Goal: Task Accomplishment & Management: Manage account settings

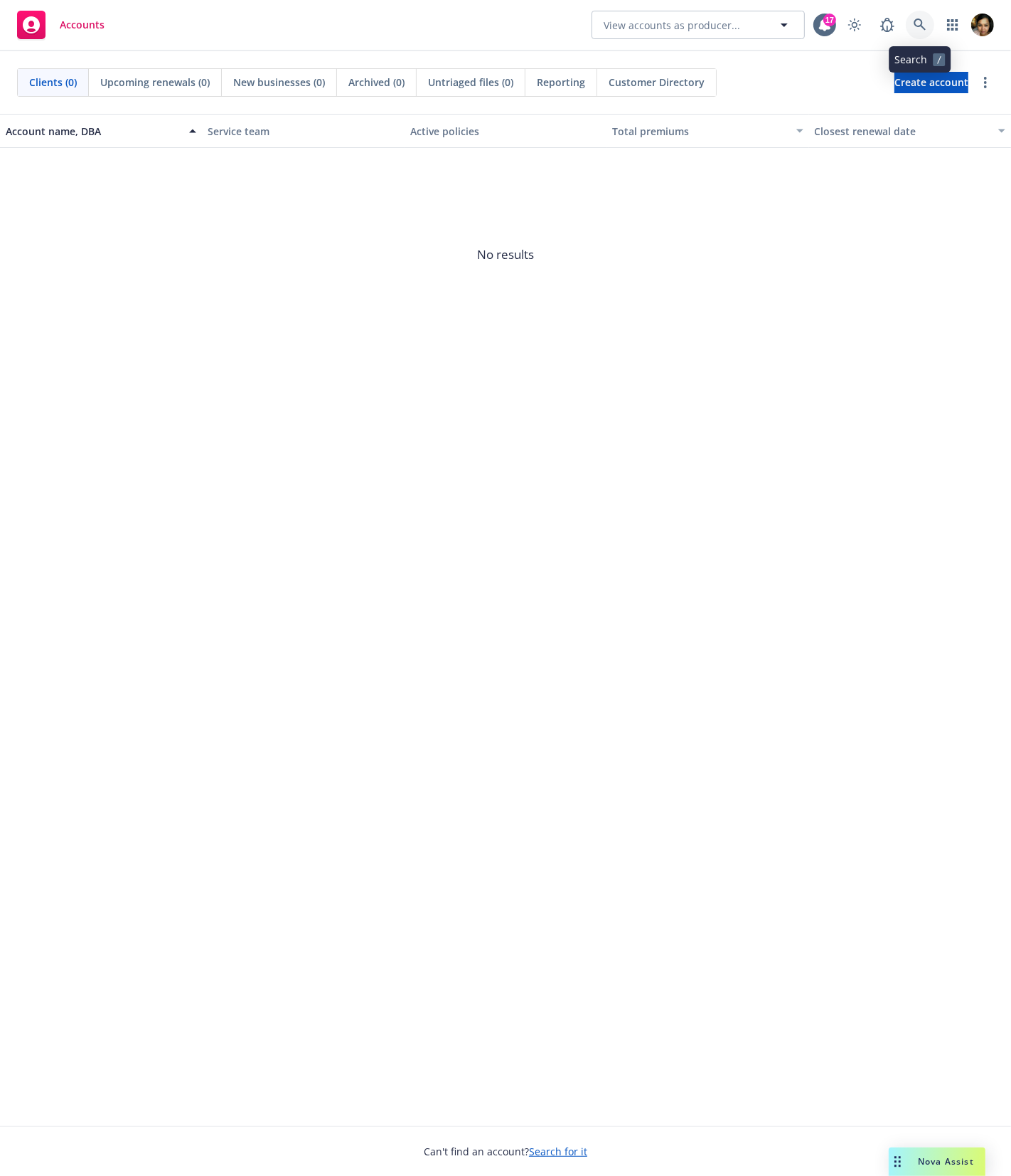
click at [920, 24] on icon at bounding box center [920, 25] width 13 height 13
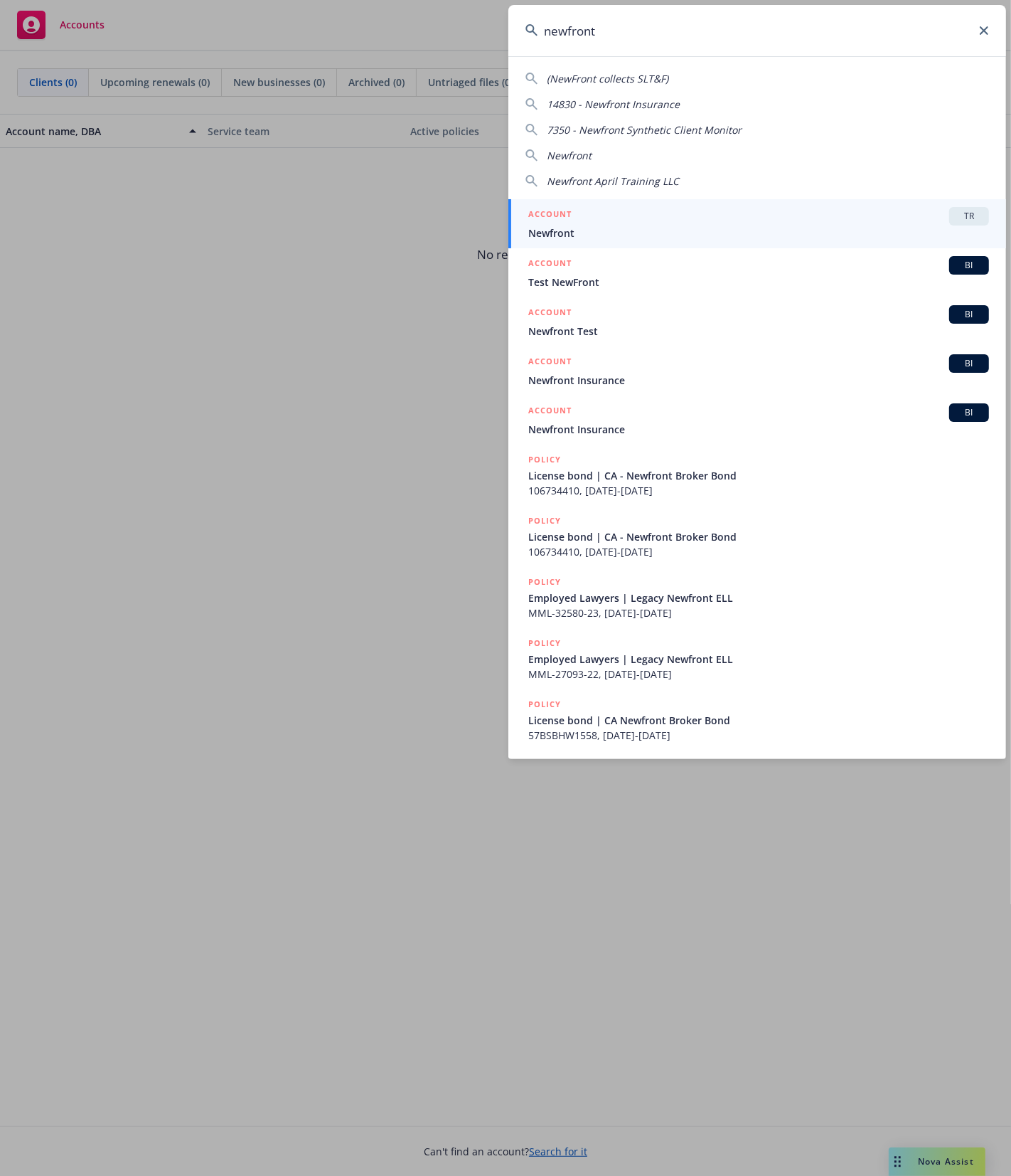
type input "newfront"
click at [717, 237] on span "Newfront" at bounding box center [759, 233] width 460 height 15
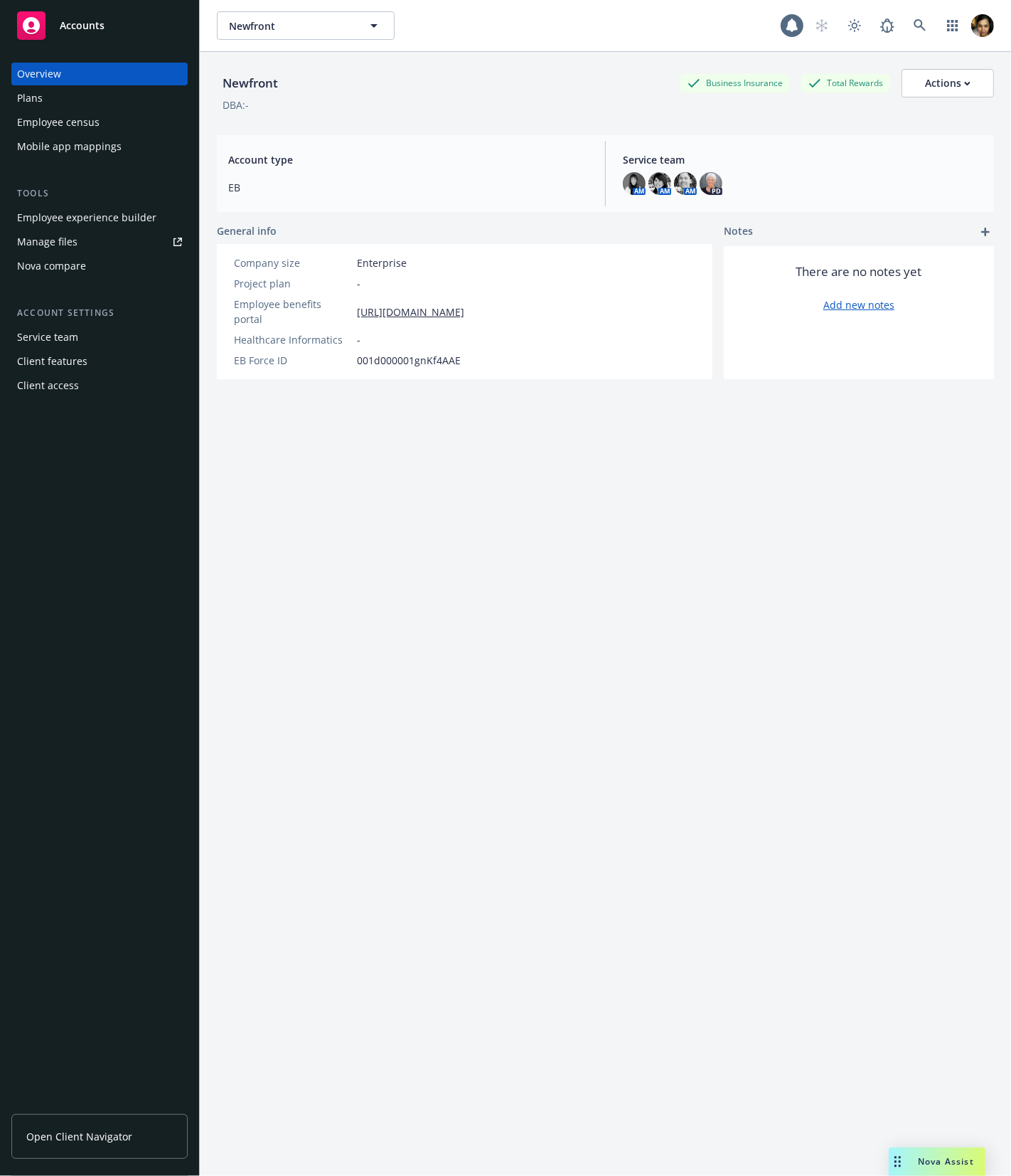
click at [96, 382] on div "Client access" at bounding box center [99, 385] width 165 height 23
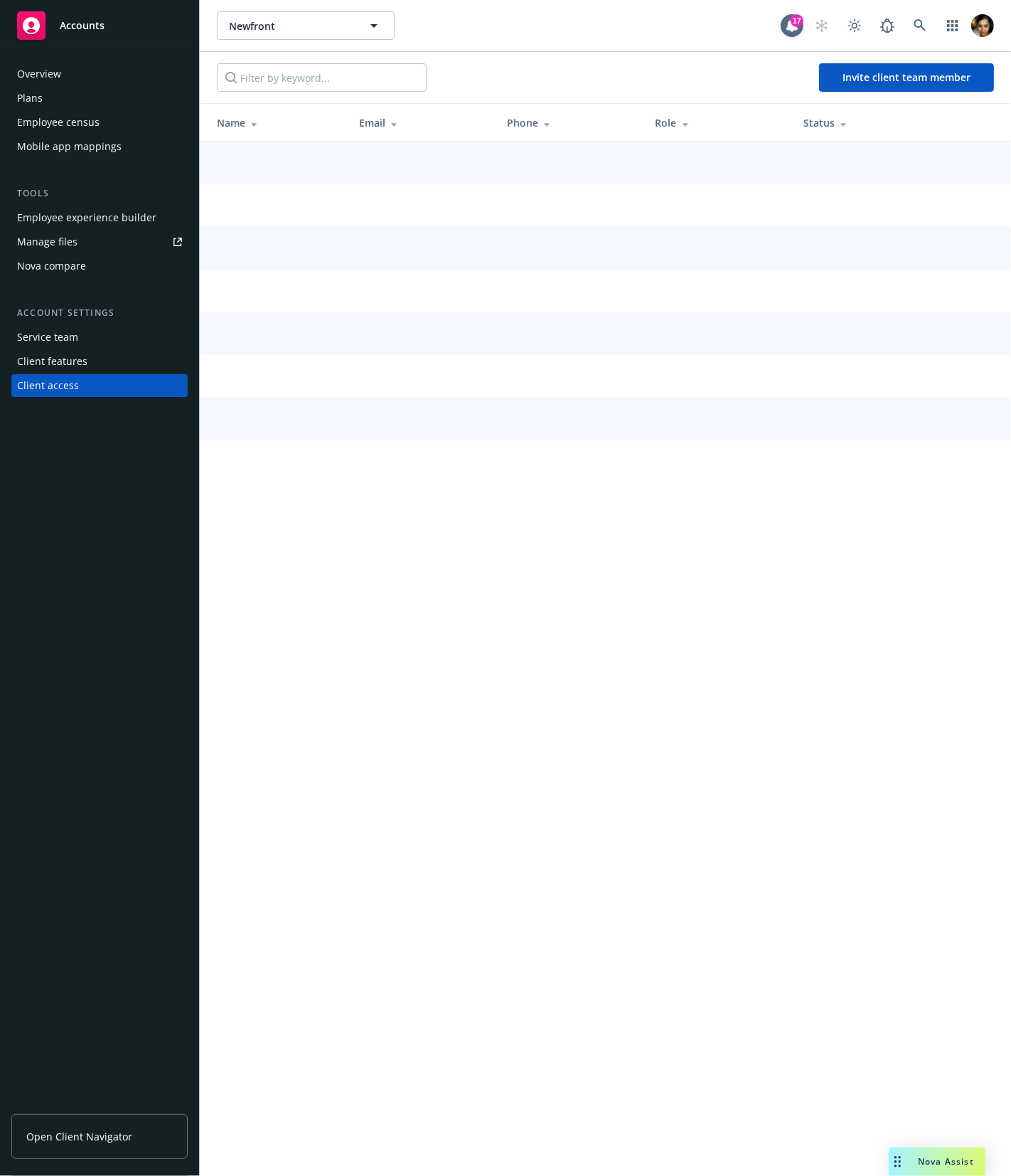
click at [98, 356] on div "Client features" at bounding box center [99, 361] width 165 height 23
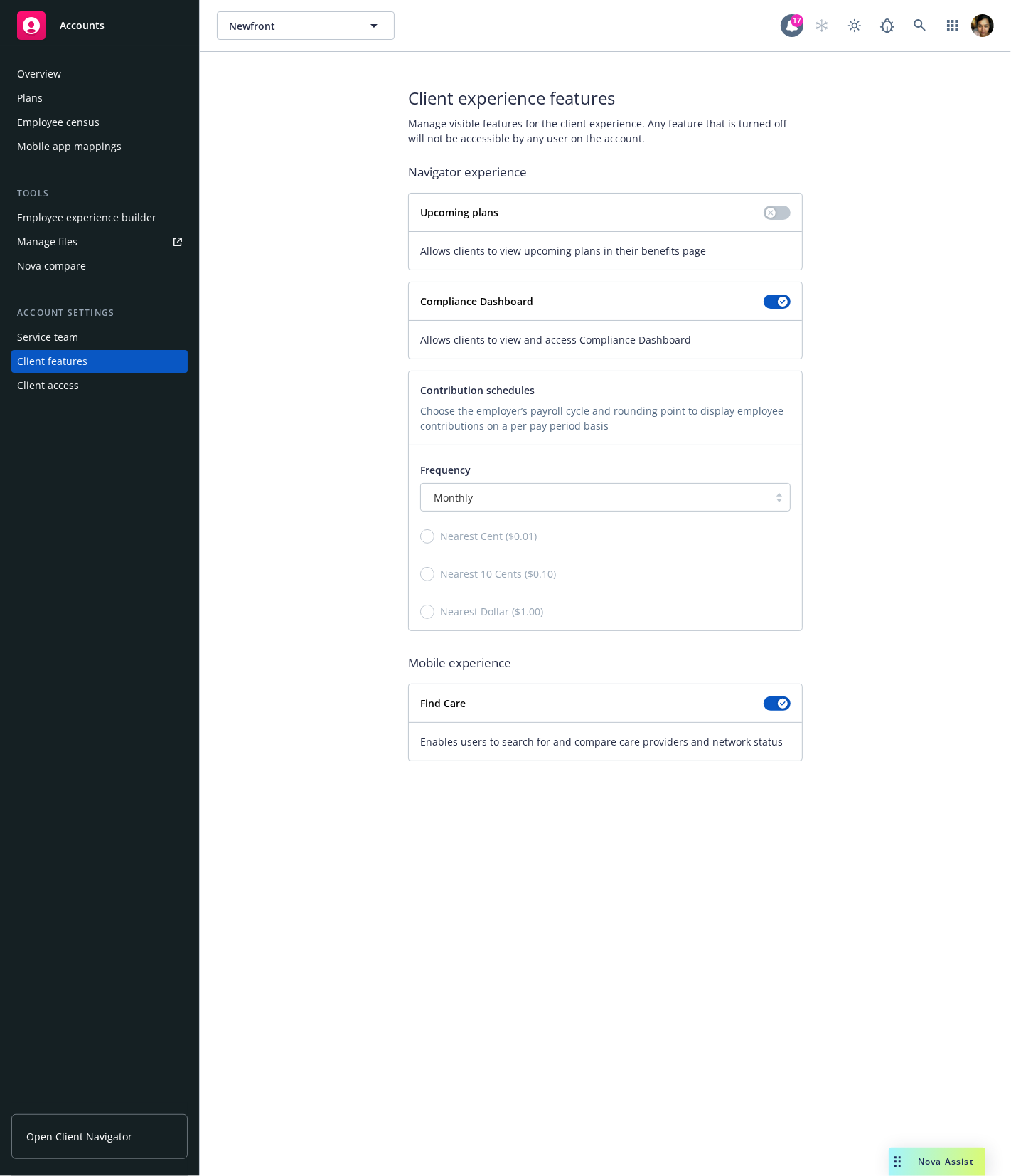
click at [942, 1159] on span "Nova Assist" at bounding box center [946, 1160] width 56 height 12
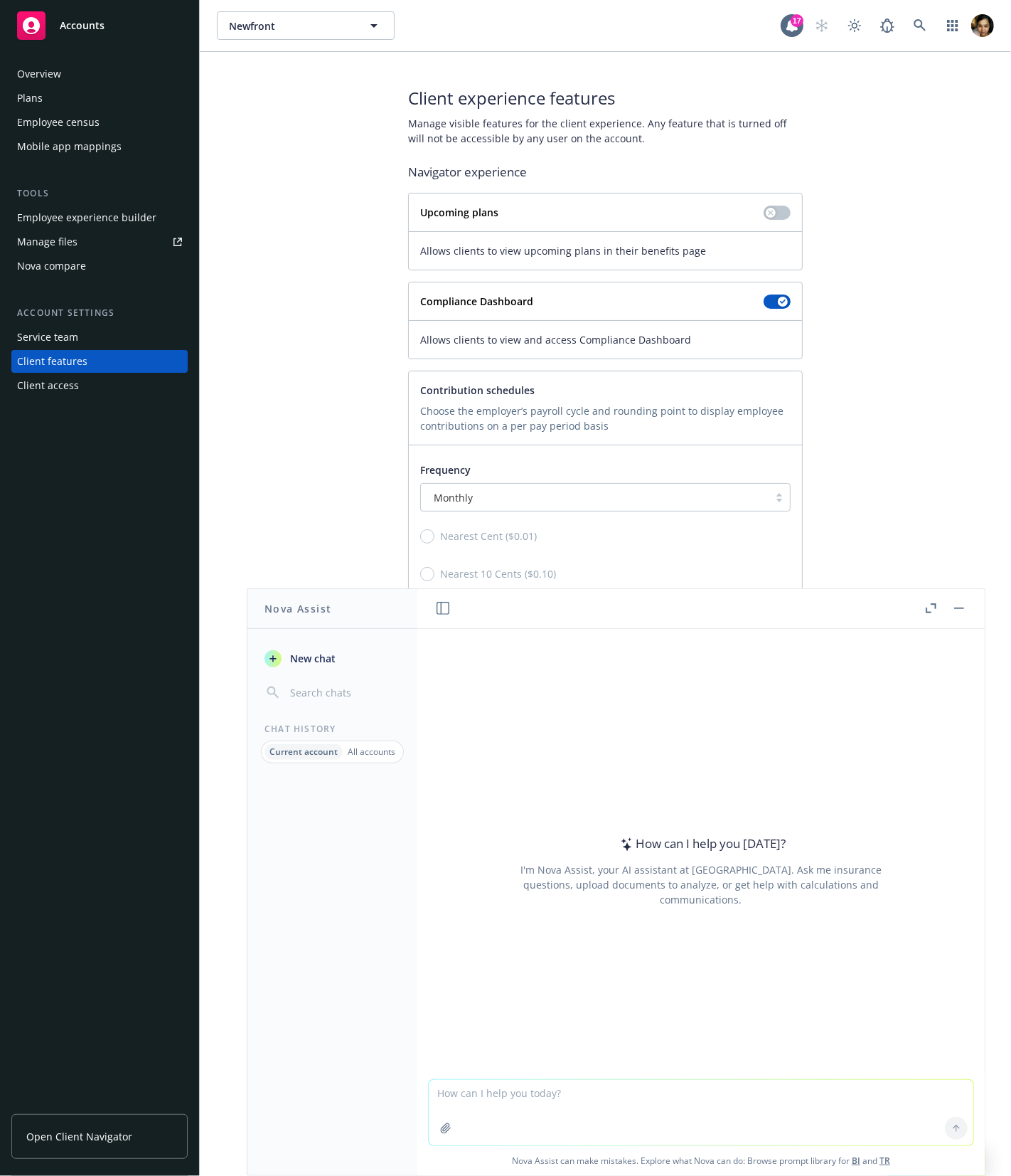
click at [883, 540] on div "Client experience features Manage visible features for the client experience. A…" at bounding box center [605, 424] width 777 height 675
click at [902, 551] on div "Client experience features Manage visible features for the client experience. A…" at bounding box center [605, 424] width 777 height 675
click at [971, 1170] on span "Nova Assist can make mistakes. Explore what Nova can do: Browse prompt library …" at bounding box center [701, 1160] width 556 height 29
click at [57, 213] on div "Employee experience builder" at bounding box center [87, 217] width 139 height 23
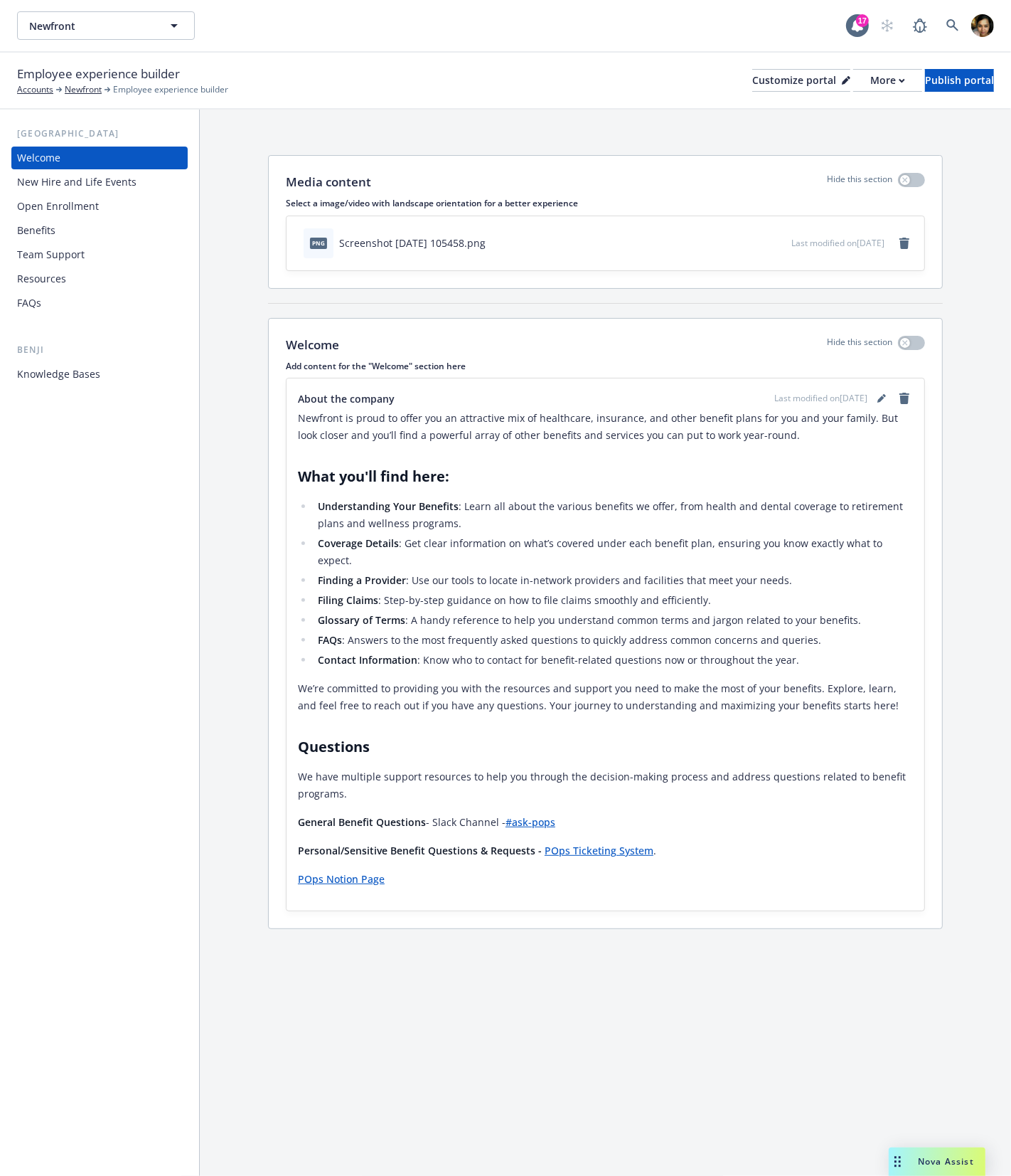
click at [62, 151] on div "Welcome" at bounding box center [99, 157] width 165 height 23
click at [69, 79] on span "Employee experience builder" at bounding box center [99, 74] width 163 height 19
click at [74, 89] on link "Newfront" at bounding box center [83, 89] width 37 height 13
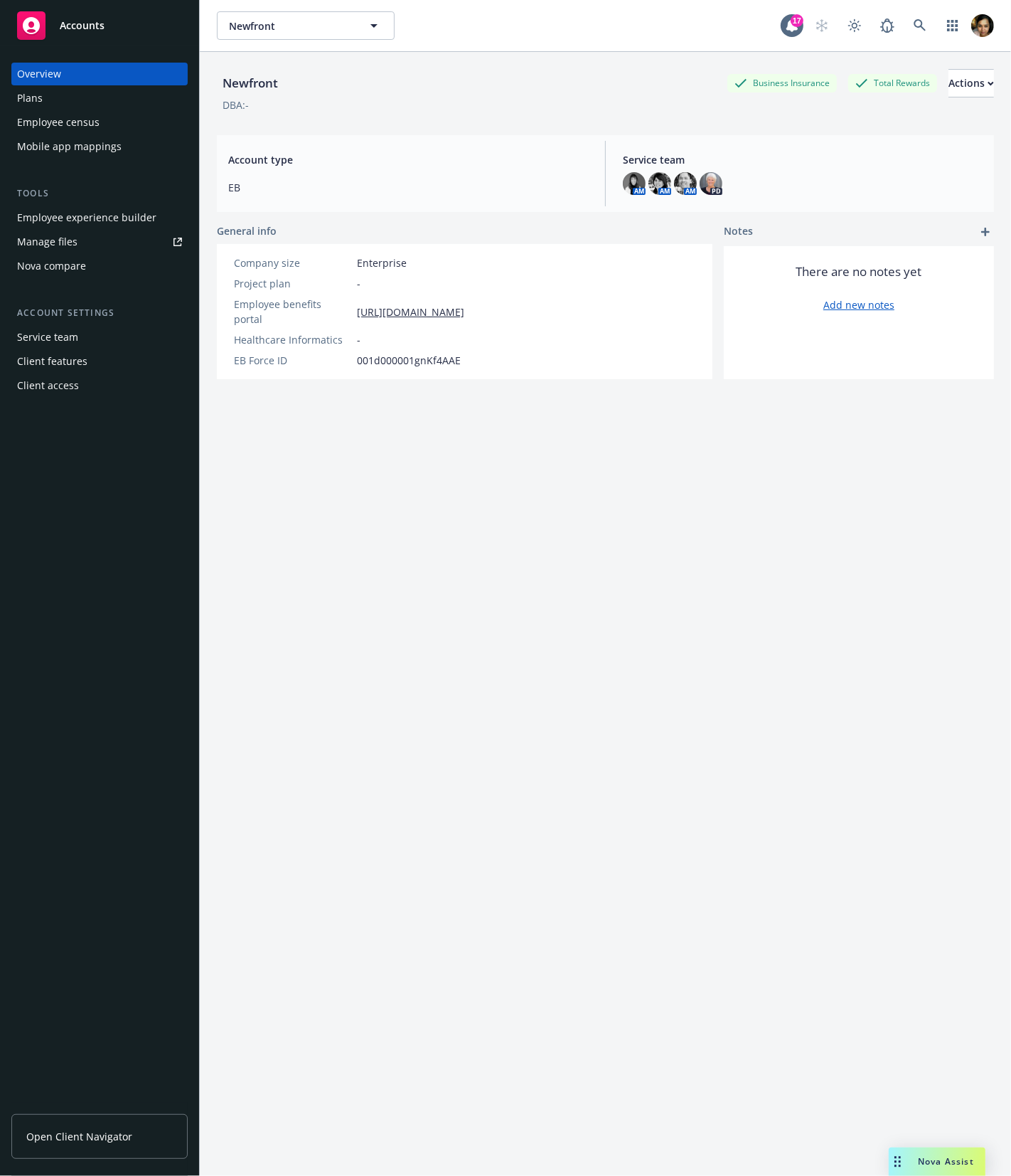
click at [58, 207] on div "Employee experience builder" at bounding box center [87, 217] width 139 height 23
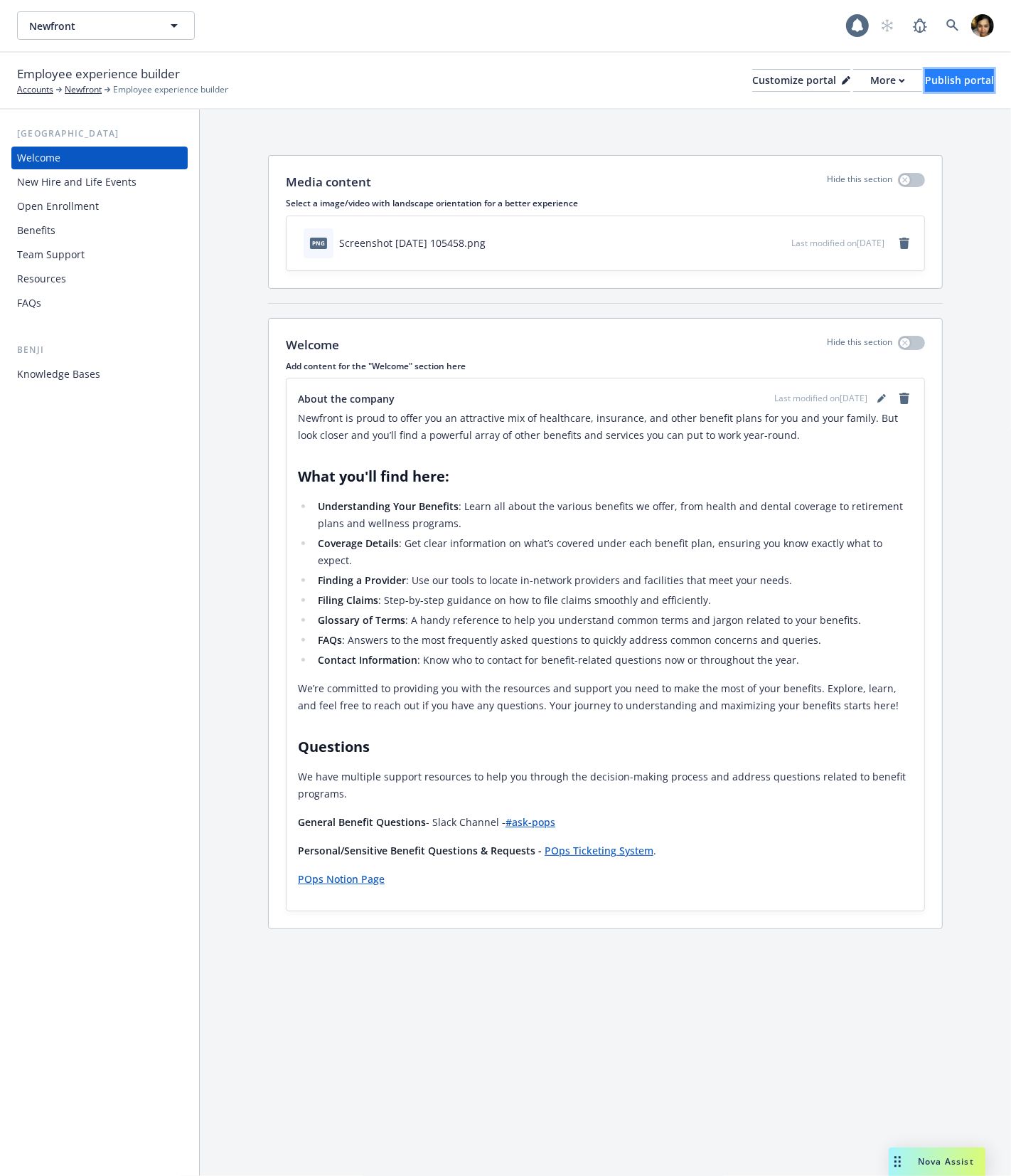
click at [954, 78] on div "Publish portal" at bounding box center [959, 80] width 69 height 21
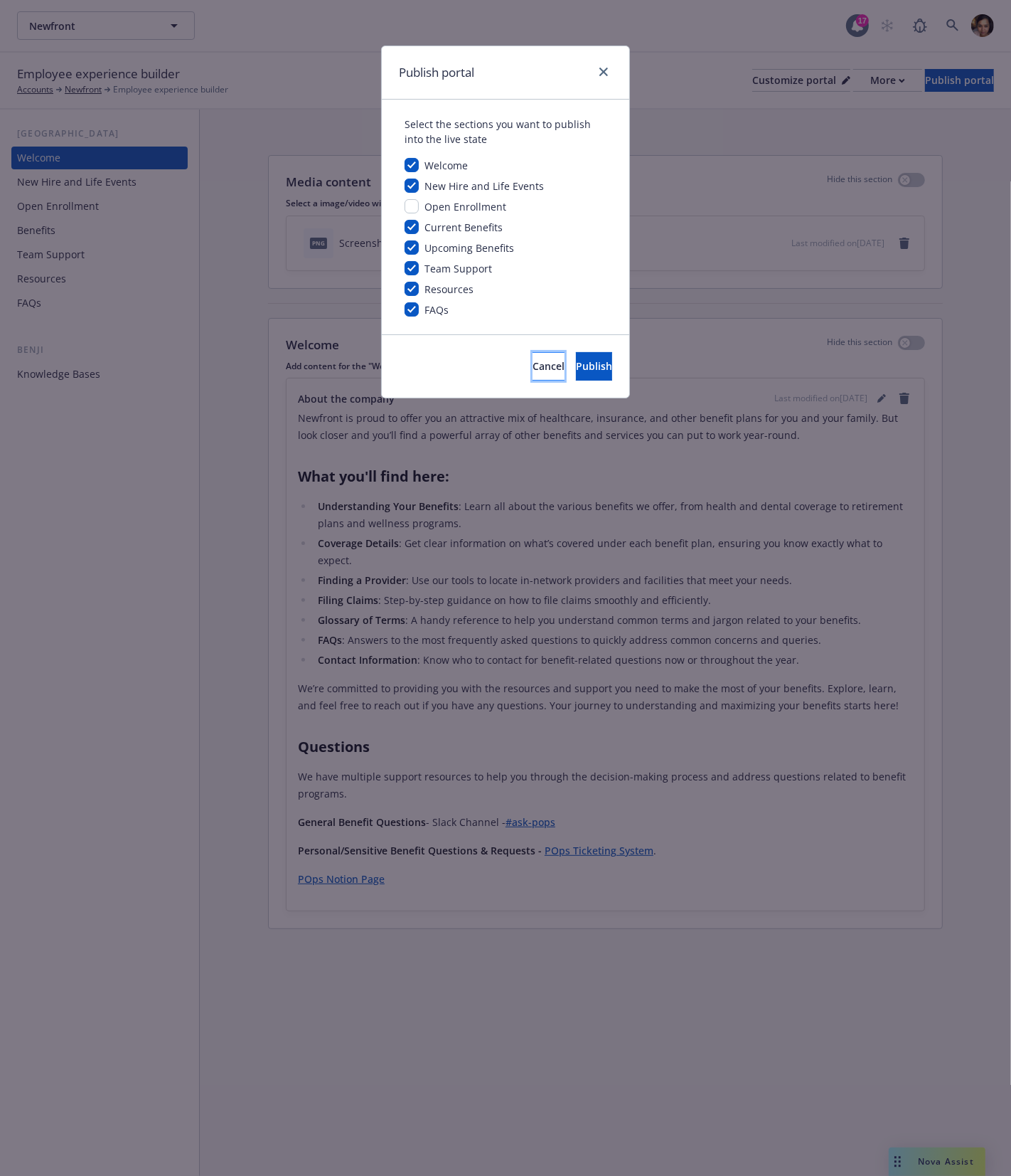
click at [533, 375] on button "Cancel" at bounding box center [548, 366] width 32 height 28
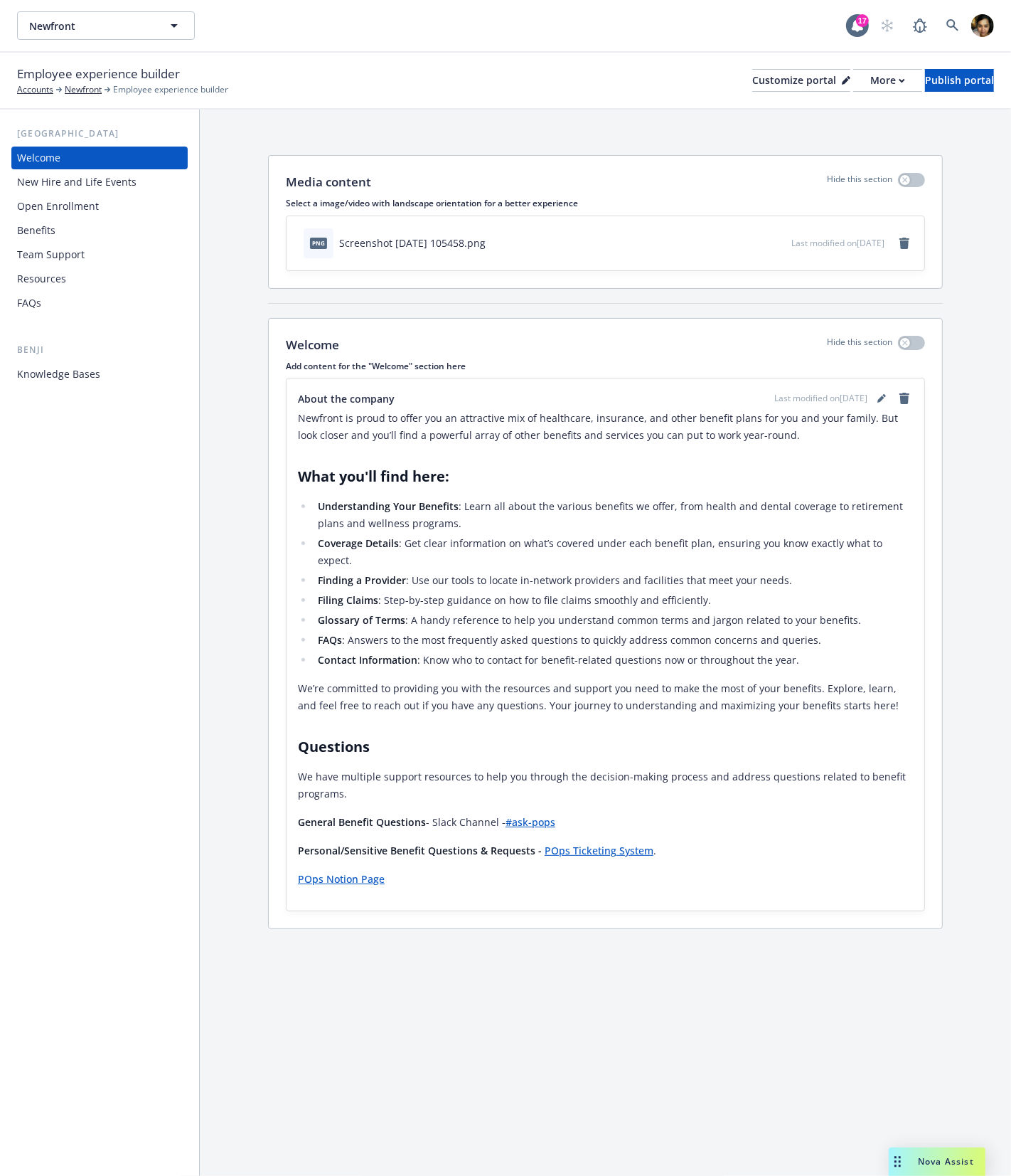
click at [845, 66] on div "Employee experience builder Accounts Newfront Employee experience builder Custo…" at bounding box center [505, 81] width 977 height 31
click at [870, 74] on div "More" at bounding box center [887, 80] width 34 height 21
click at [921, 144] on div "Media content Hide this section Select a image/video with landscape orientation…" at bounding box center [605, 545] width 811 height 870
click at [870, 77] on div "More" at bounding box center [887, 80] width 34 height 21
click at [432, 131] on div "Media content Hide this section Select a image/video with landscape orientation…" at bounding box center [605, 545] width 811 height 870
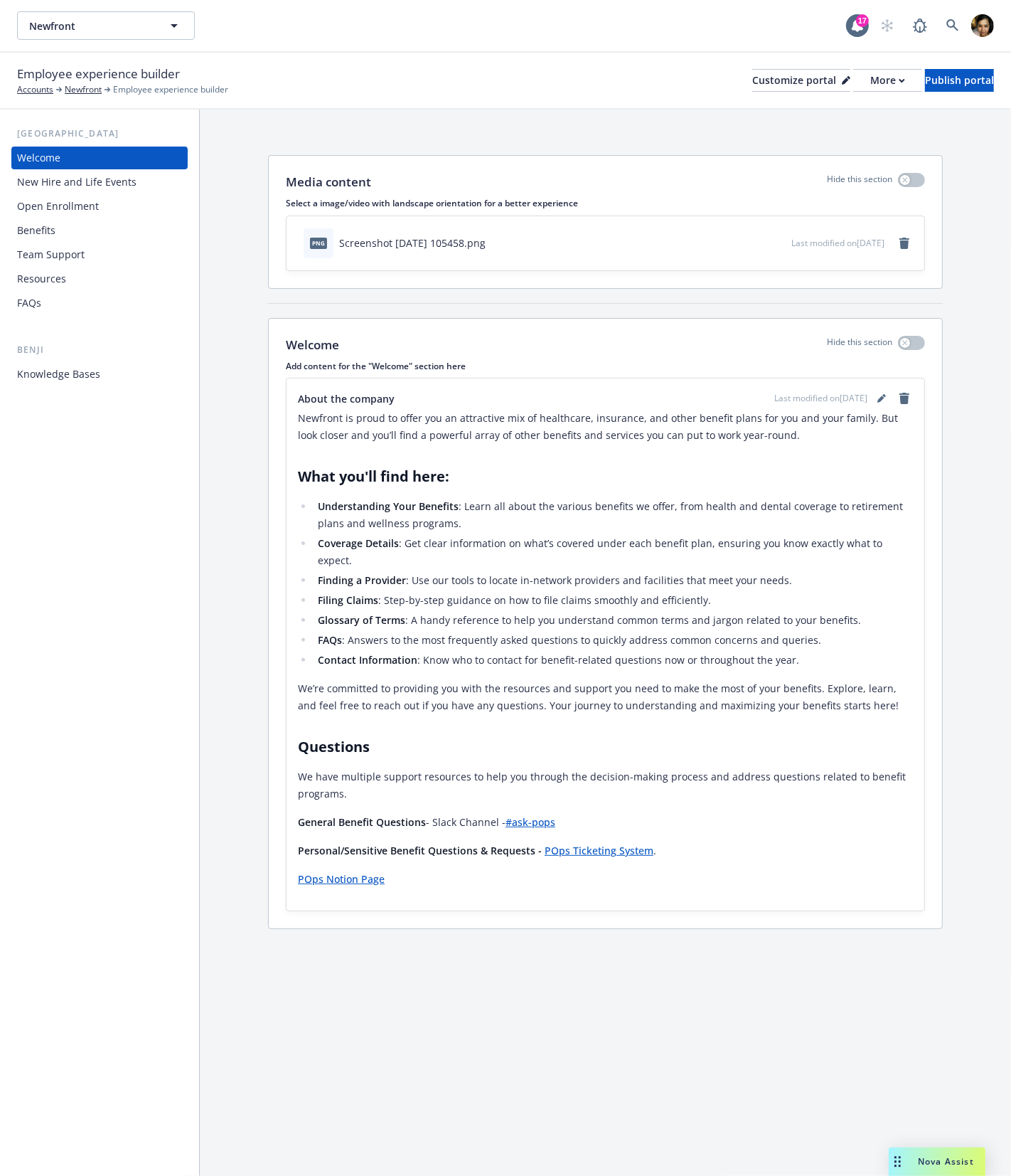
click at [363, 130] on div "Media content Hide this section Select a image/video with landscape orientation…" at bounding box center [605, 545] width 811 height 870
click at [74, 89] on link "Newfront" at bounding box center [83, 89] width 37 height 13
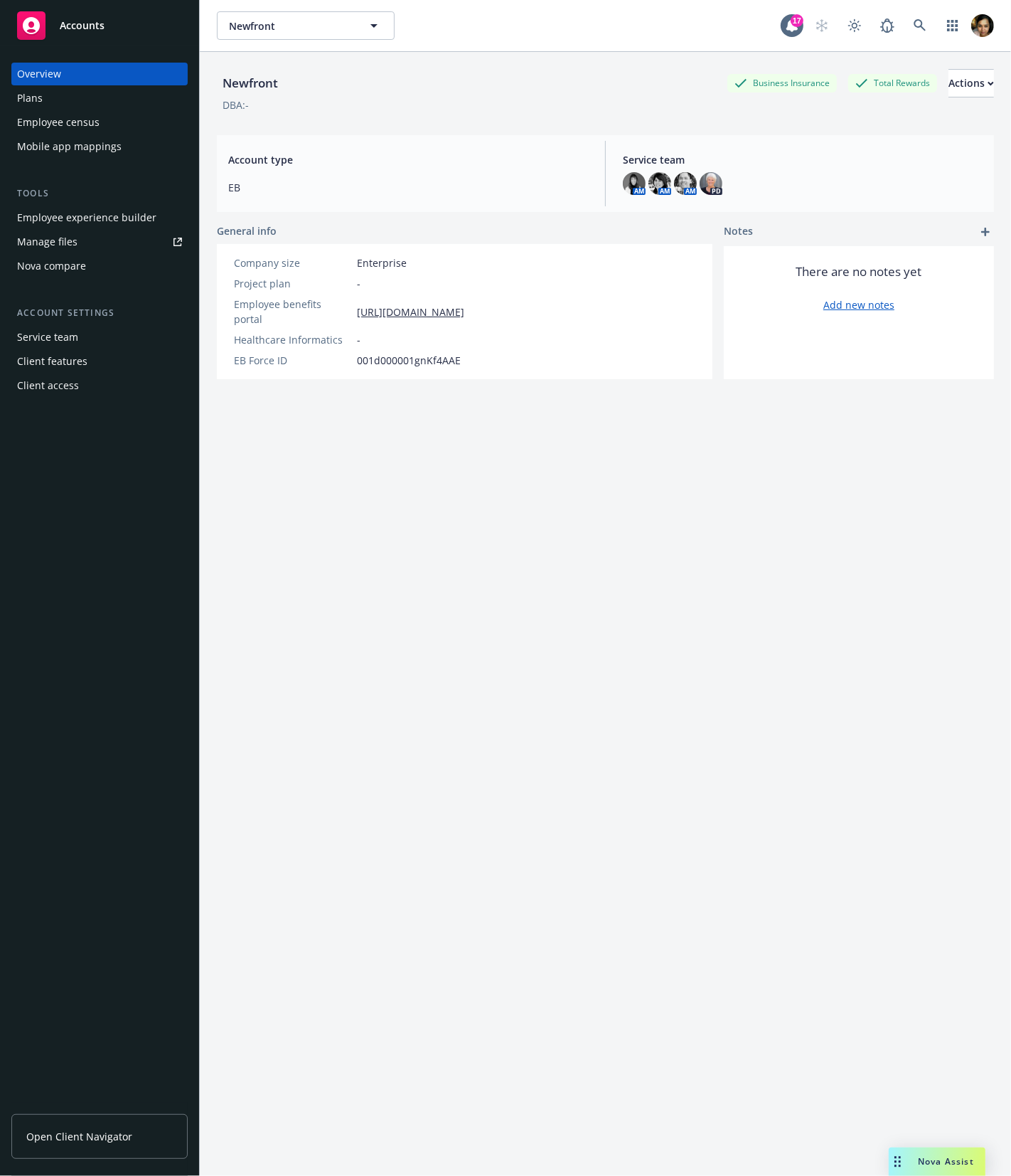
click at [116, 218] on div "Employee experience builder" at bounding box center [87, 217] width 139 height 23
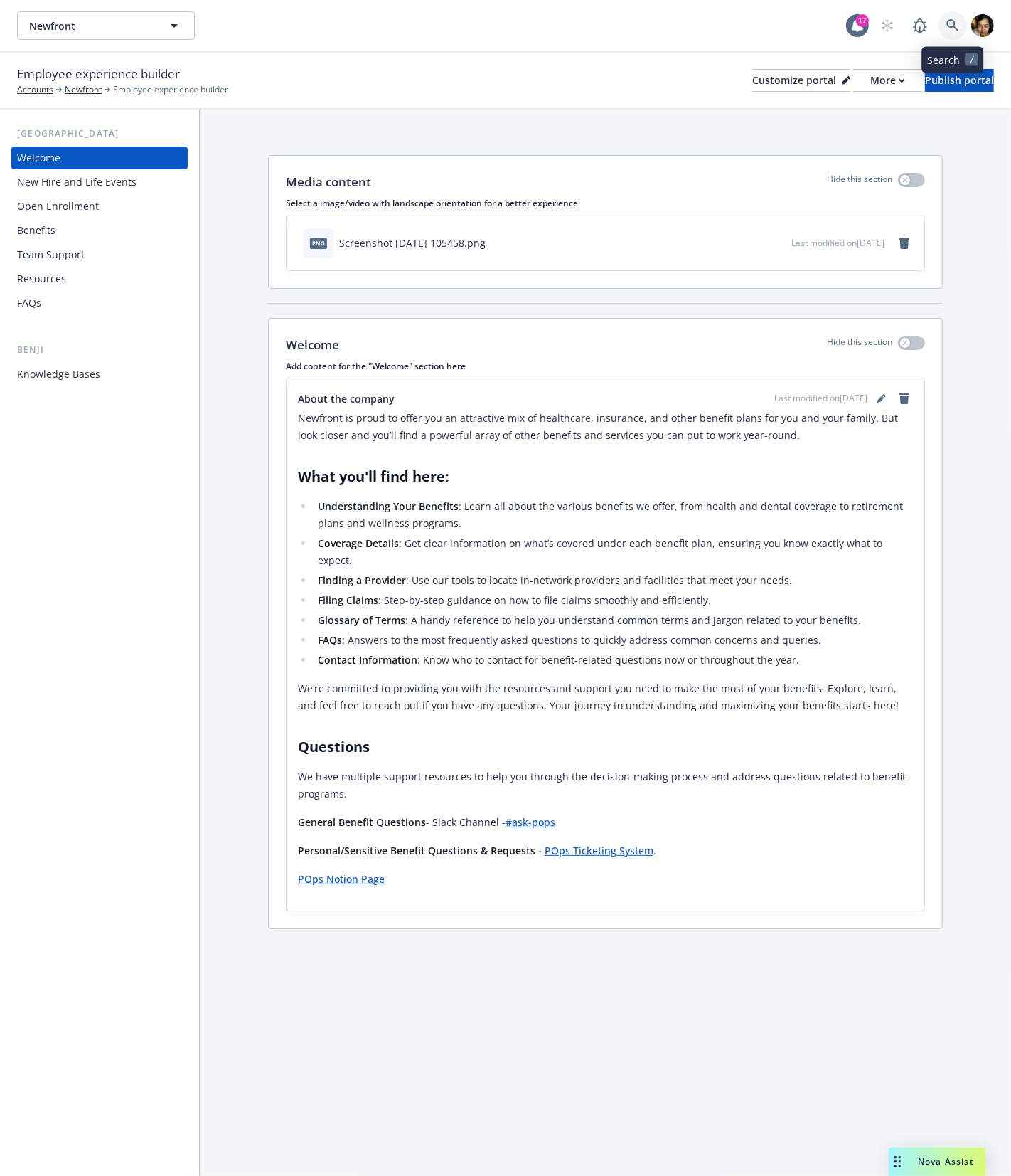
click at [951, 24] on icon at bounding box center [952, 26] width 13 height 13
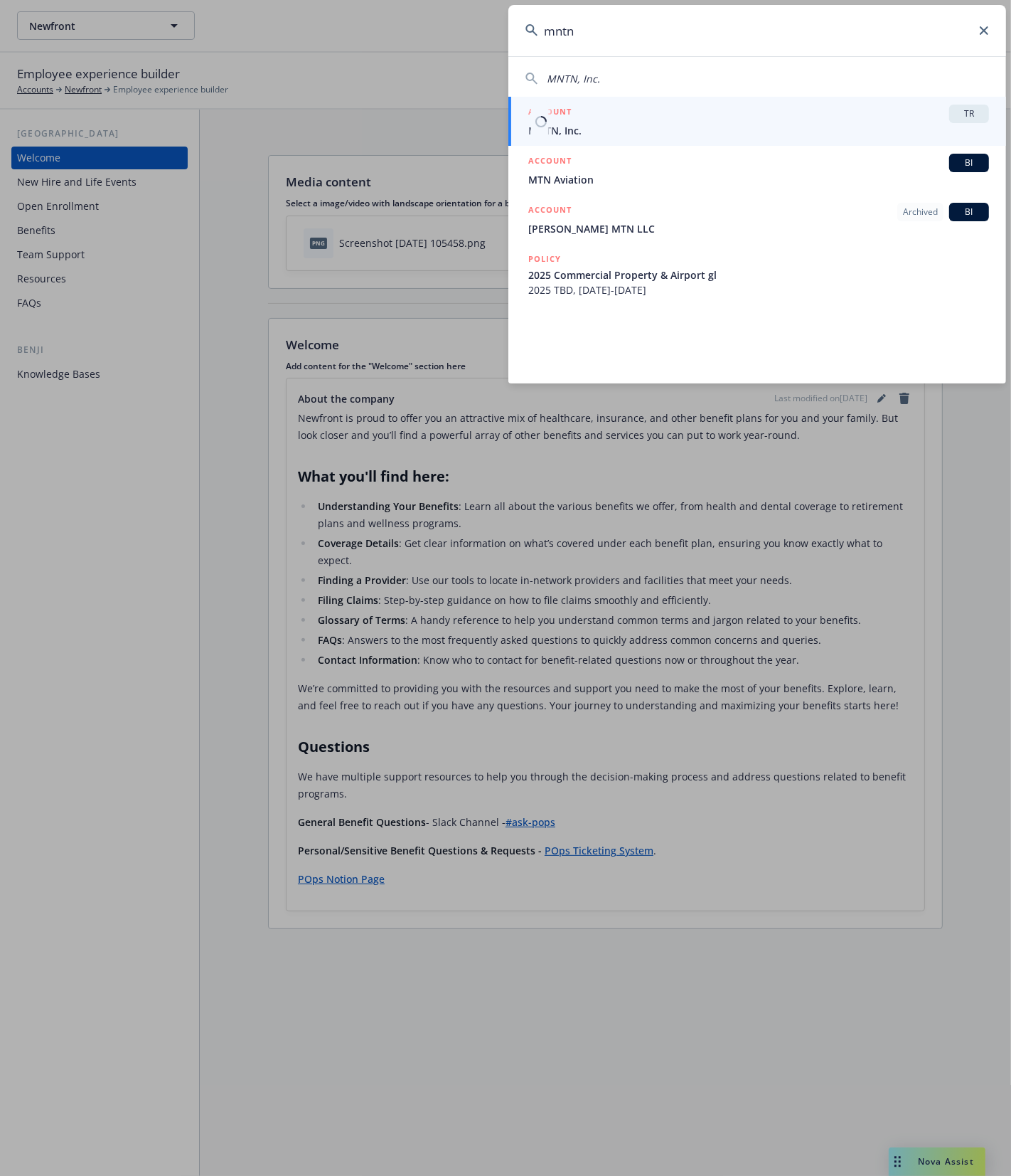
type input "mntn"
click at [603, 127] on span "MNTN, Inc." at bounding box center [759, 130] width 460 height 15
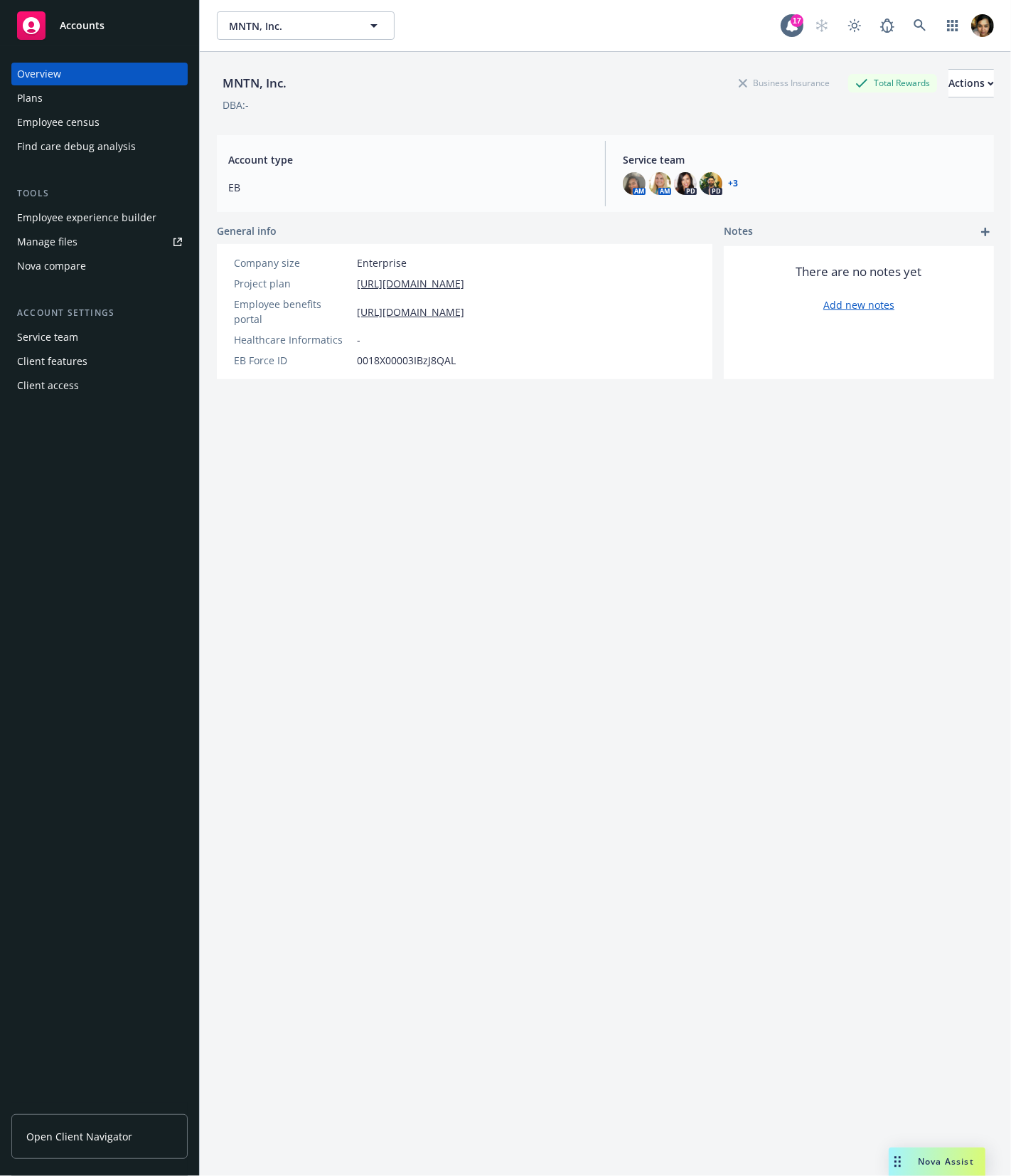
click at [112, 215] on div "Employee experience builder" at bounding box center [87, 217] width 139 height 23
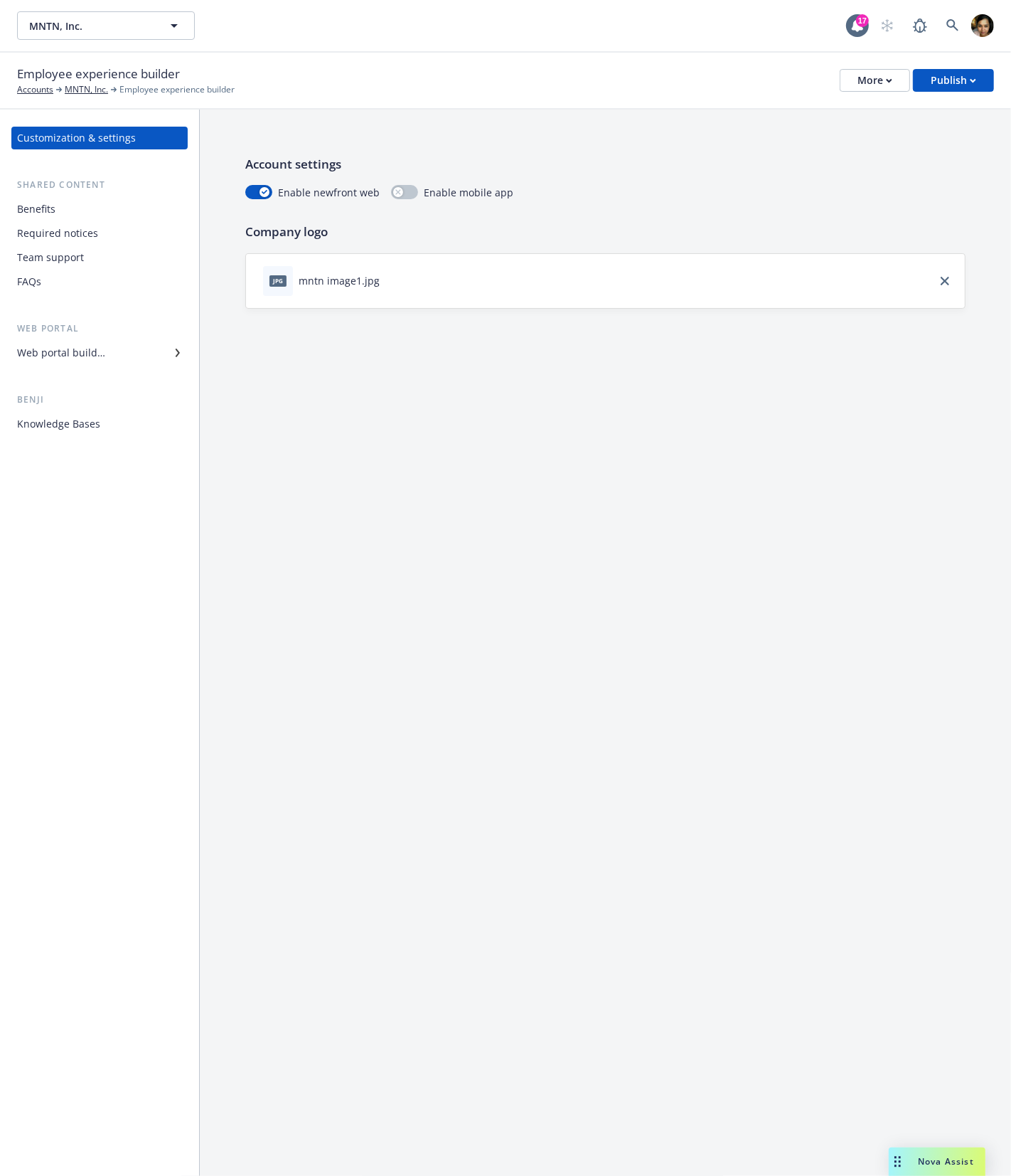
click at [104, 212] on div "Benefits" at bounding box center [99, 208] width 165 height 23
